Goal: Task Accomplishment & Management: Manage account settings

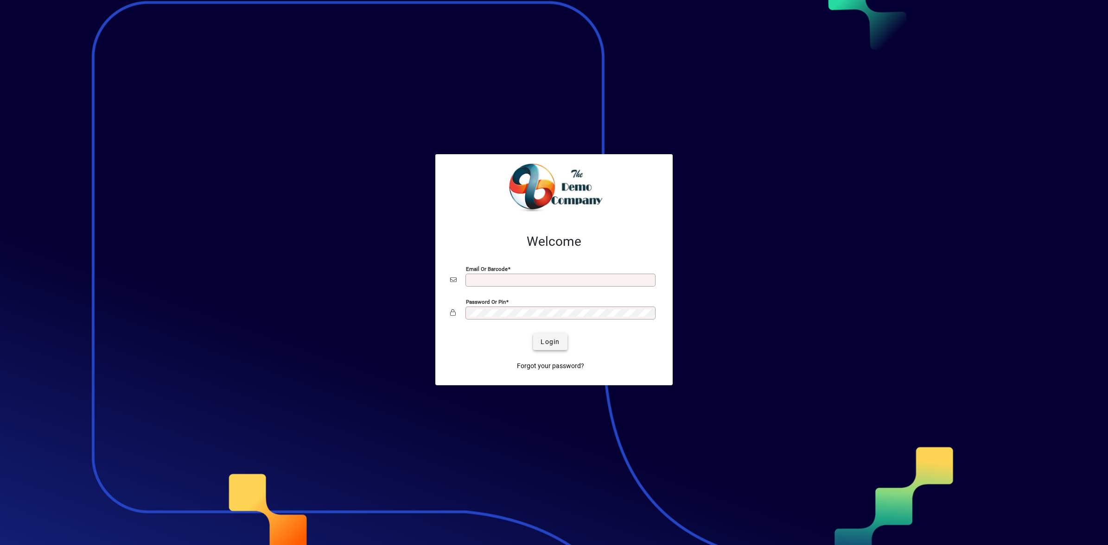
type input "**********"
click at [538, 342] on span "submit" at bounding box center [550, 342] width 34 height 22
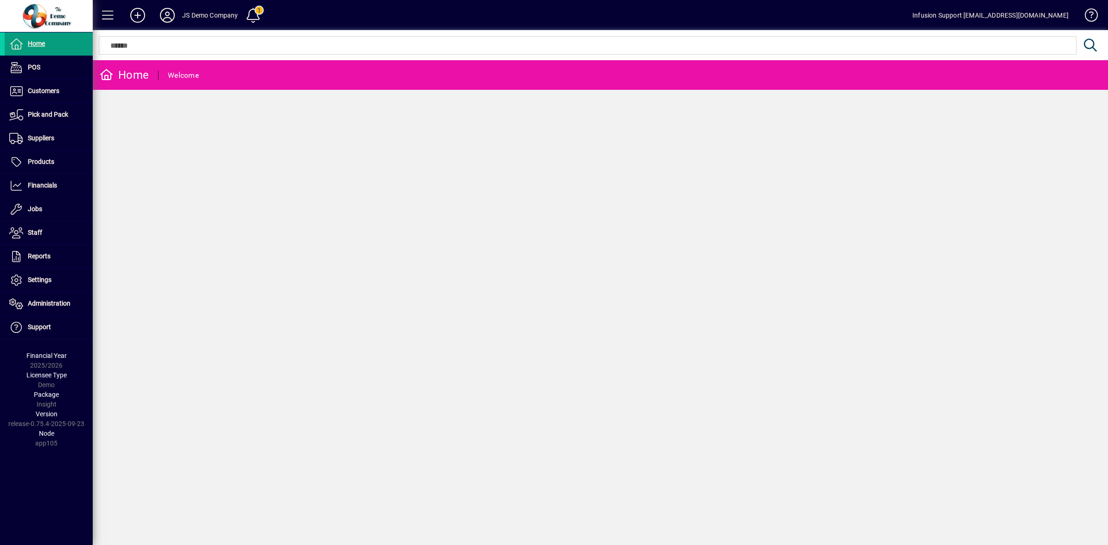
click at [312, 157] on div "Home Welcome" at bounding box center [600, 302] width 1015 height 485
click at [252, 13] on span at bounding box center [253, 15] width 22 height 22
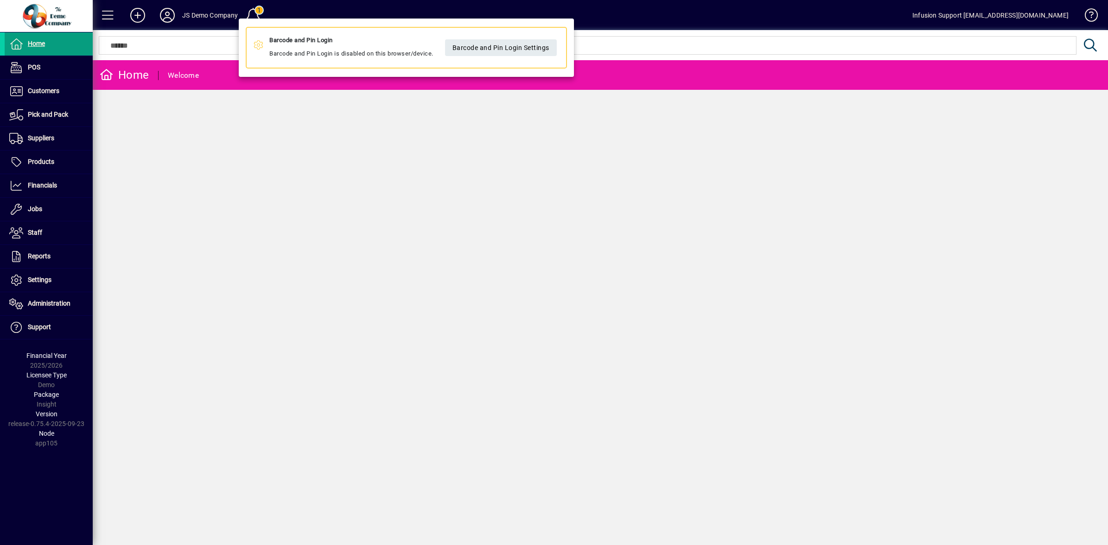
click at [252, 197] on div at bounding box center [554, 272] width 1108 height 545
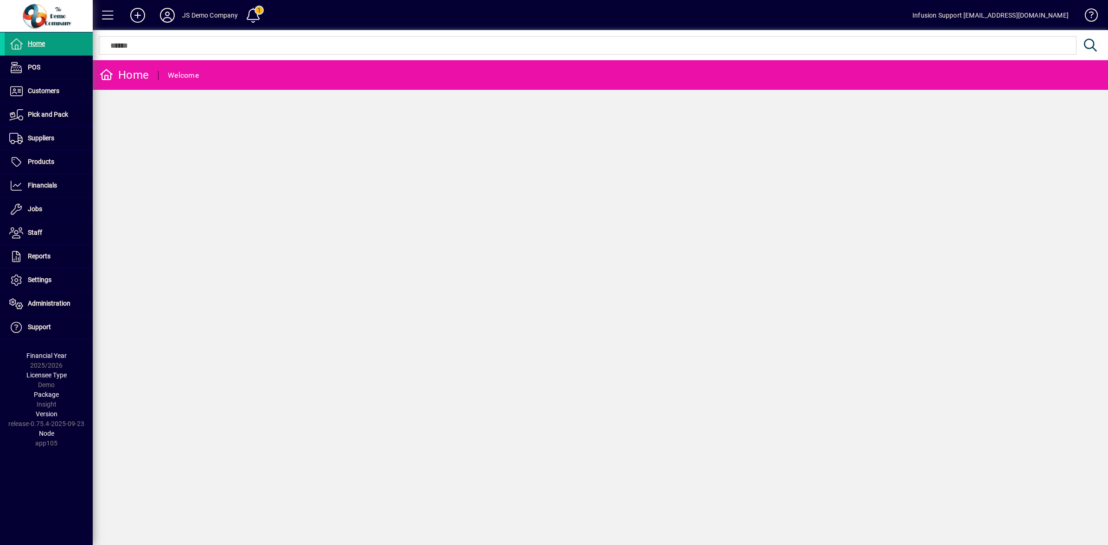
click at [327, 138] on div "Home Welcome" at bounding box center [600, 302] width 1015 height 485
click at [67, 302] on span "Administration" at bounding box center [49, 303] width 43 height 7
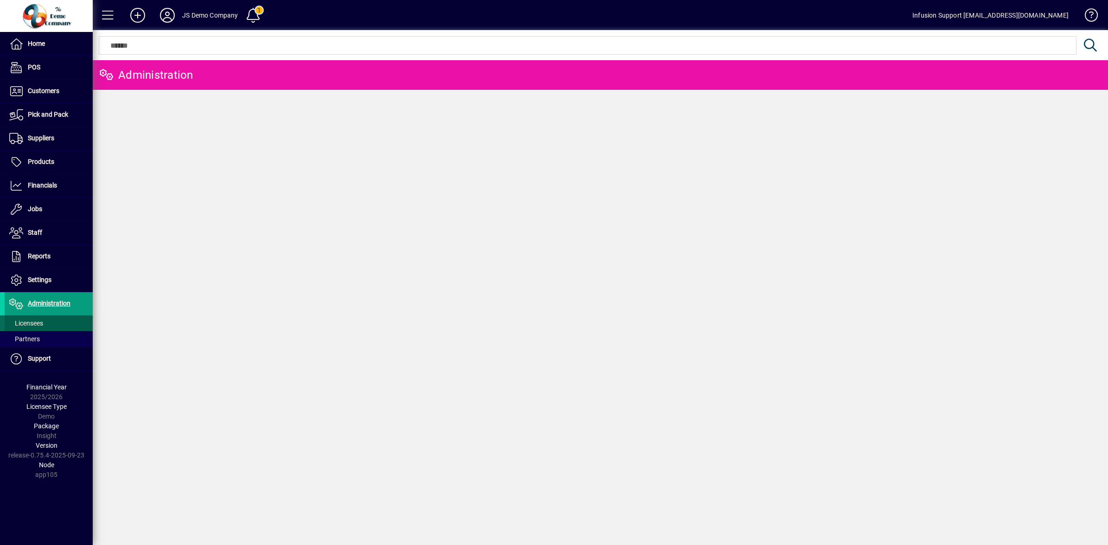
click at [32, 323] on span "Licensees" at bounding box center [26, 323] width 34 height 7
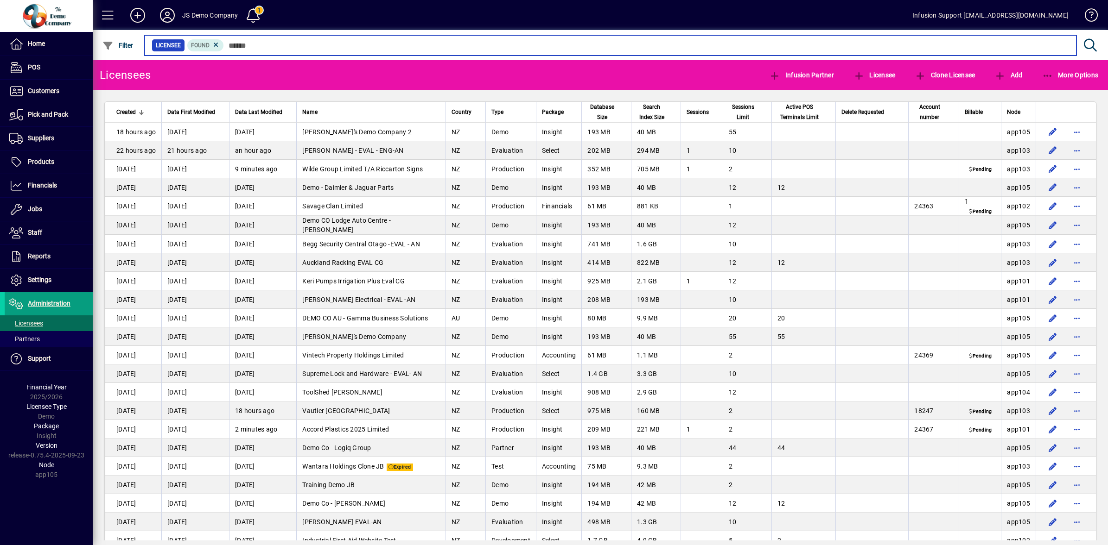
click at [244, 46] on input "text" at bounding box center [646, 45] width 845 height 13
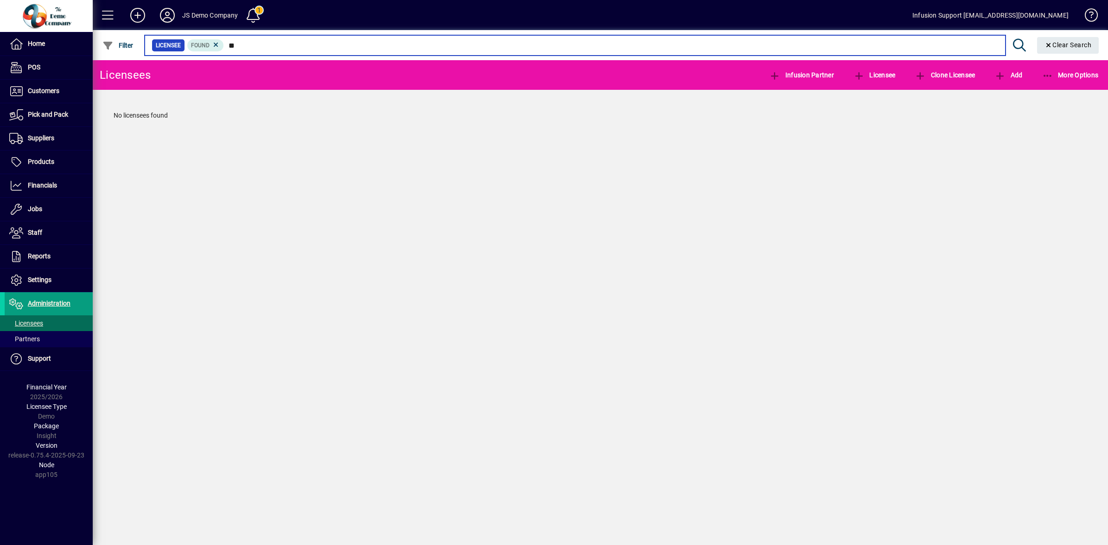
type input "*"
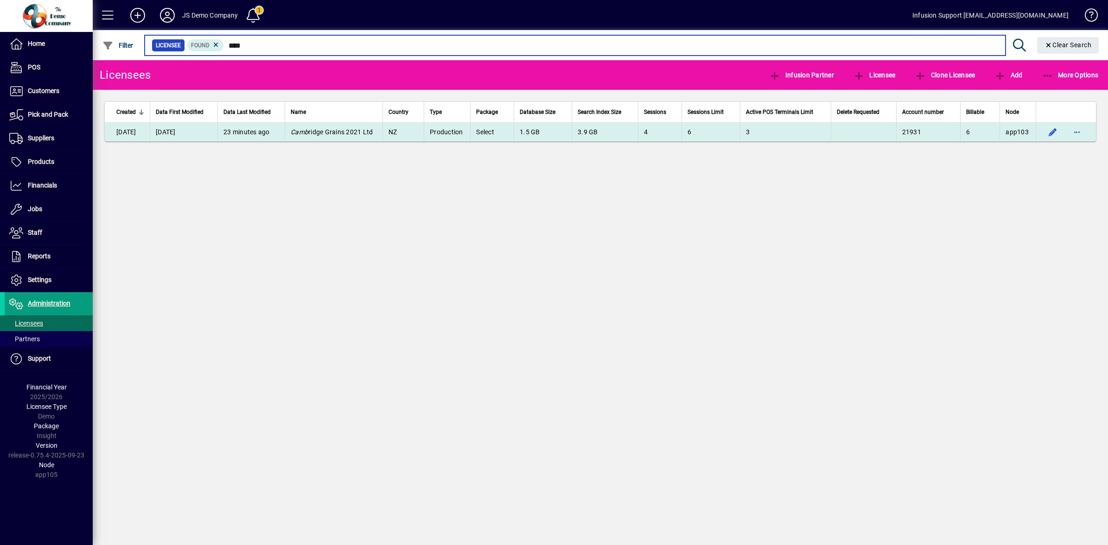
type input "****"
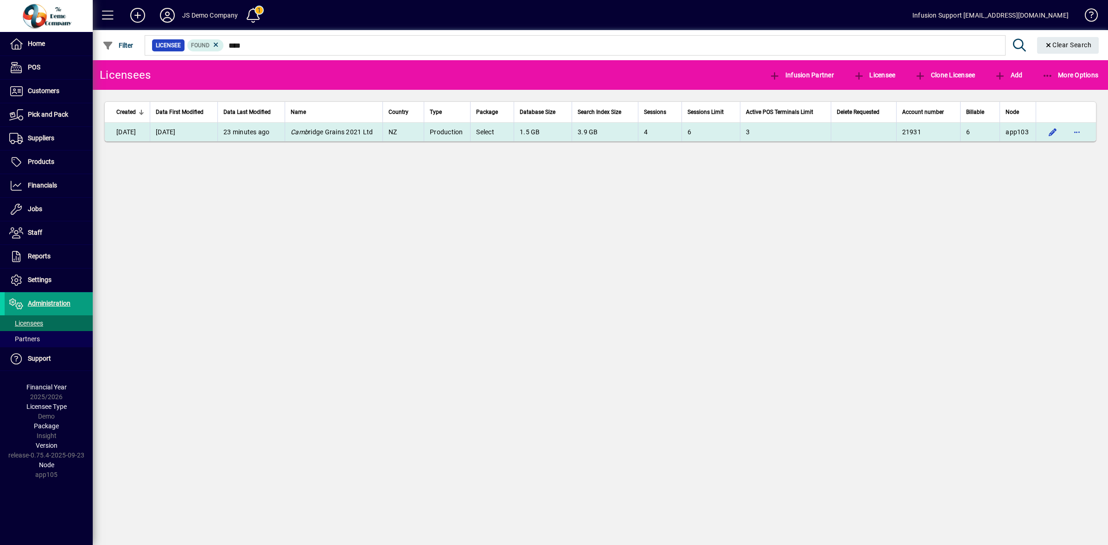
click at [336, 123] on td "Camb ridge Grains 2021 Ltd" at bounding box center [334, 132] width 98 height 19
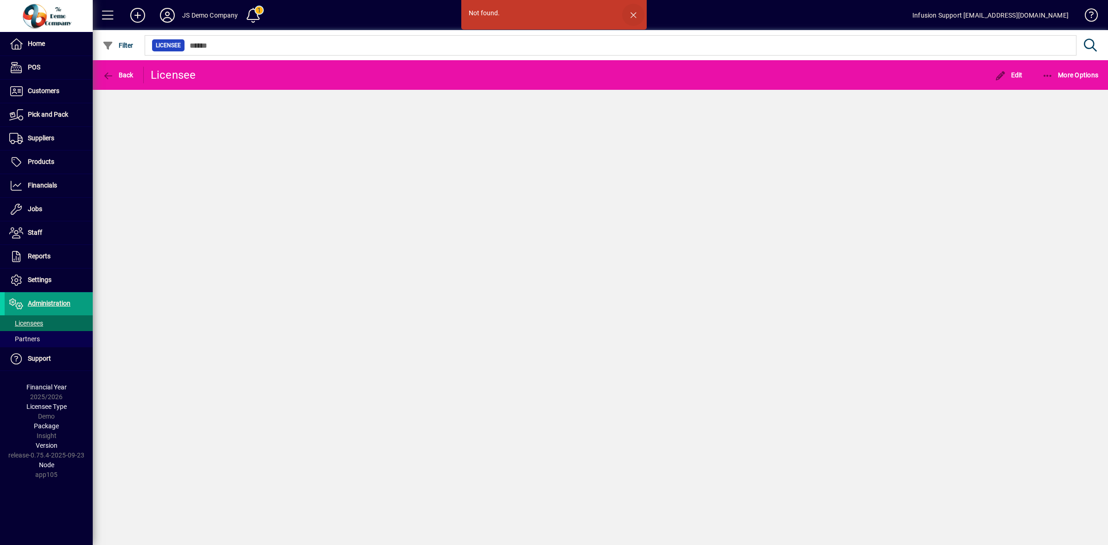
click at [635, 14] on span "button" at bounding box center [633, 15] width 22 height 22
click at [29, 325] on span "Licensees" at bounding box center [26, 323] width 34 height 7
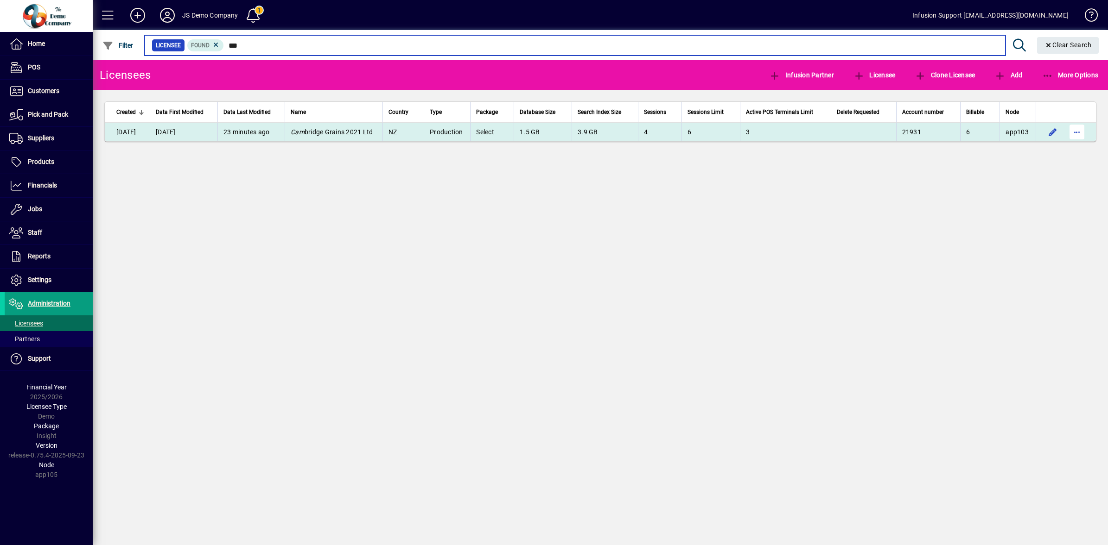
type input "***"
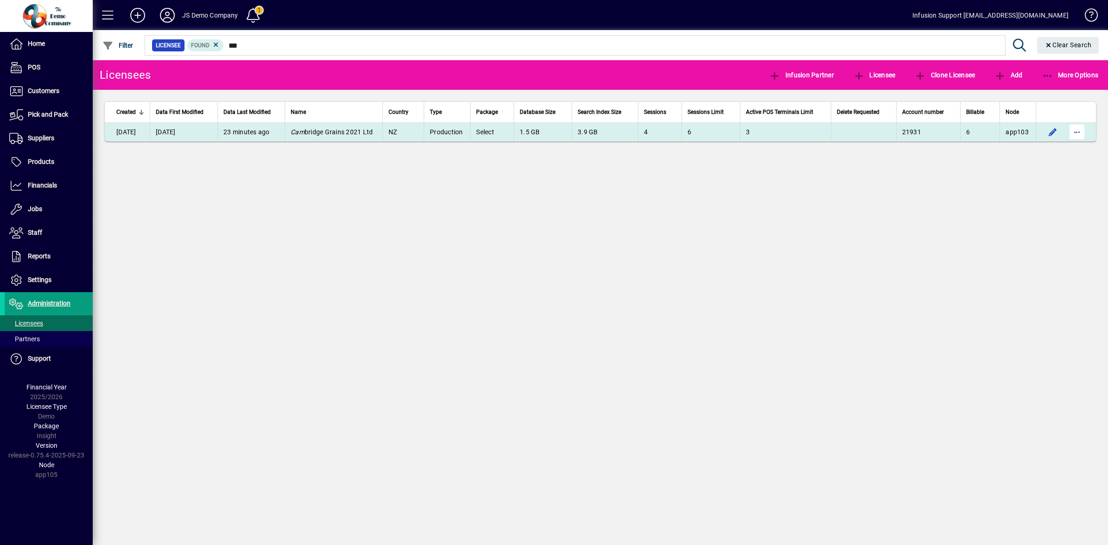
click at [1076, 132] on span "button" at bounding box center [1076, 132] width 22 height 22
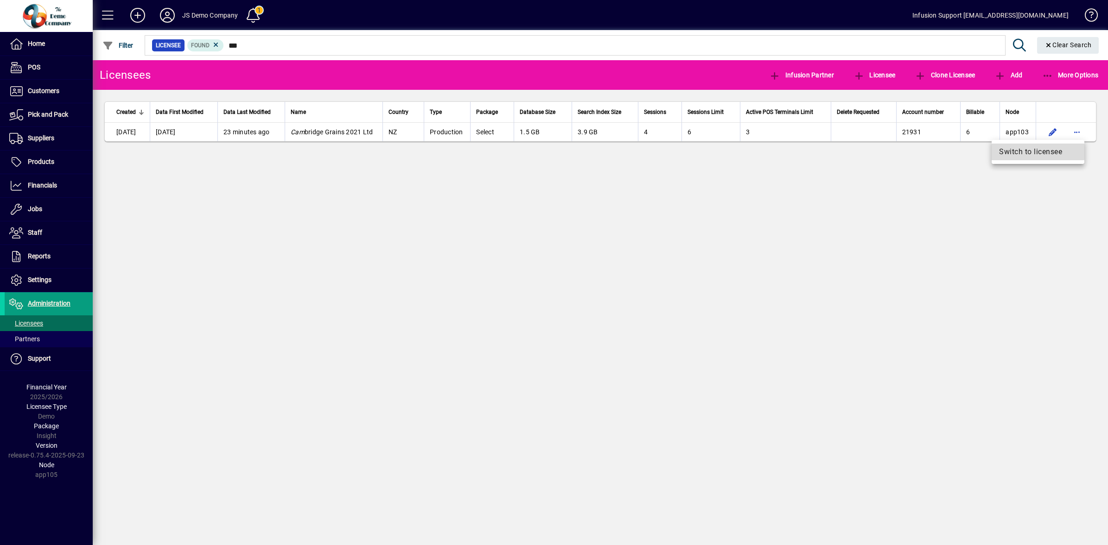
click at [1027, 150] on span "Switch to licensee" at bounding box center [1038, 151] width 78 height 11
